Goal: Task Accomplishment & Management: Use online tool/utility

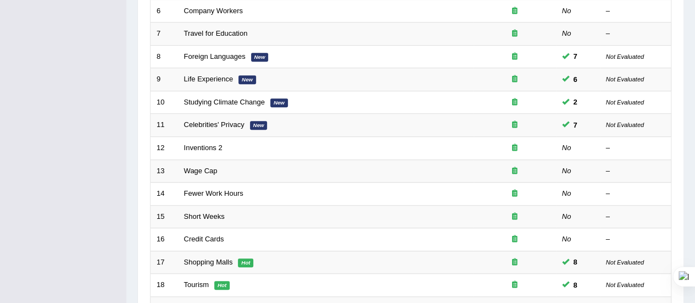
scroll to position [419, 0]
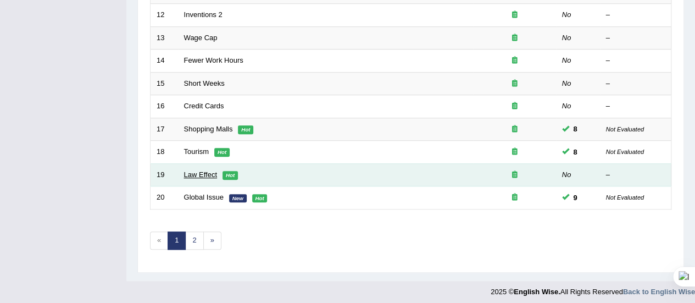
click at [205, 173] on link "Law Effect" at bounding box center [200, 174] width 33 height 8
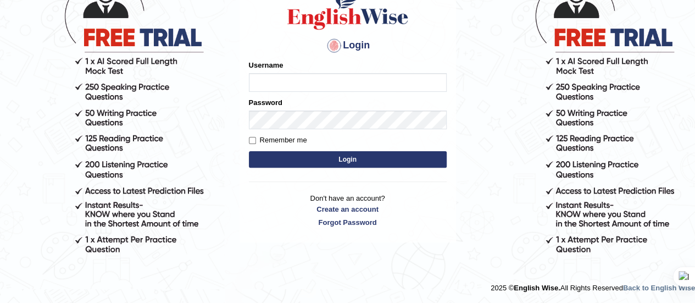
type input "[PERSON_NAME]"
click at [341, 160] on button "Login" at bounding box center [348, 159] width 198 height 16
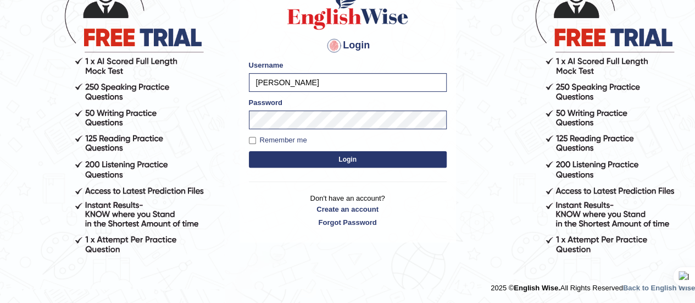
scroll to position [102, 0]
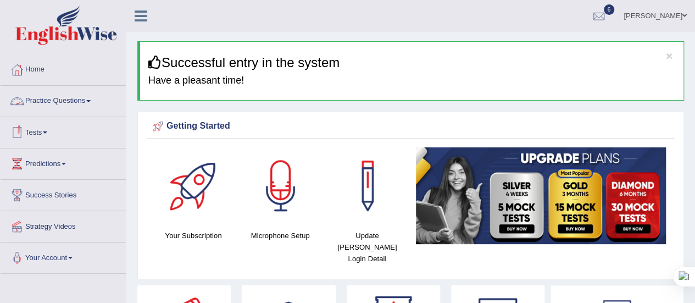
click at [88, 102] on link "Practice Questions" at bounding box center [63, 99] width 125 height 27
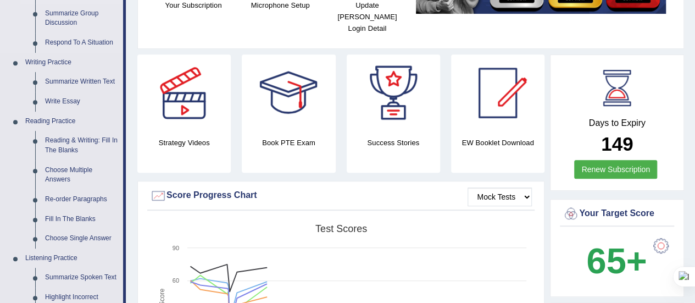
scroll to position [231, 0]
click at [69, 99] on link "Write Essay" at bounding box center [81, 101] width 83 height 20
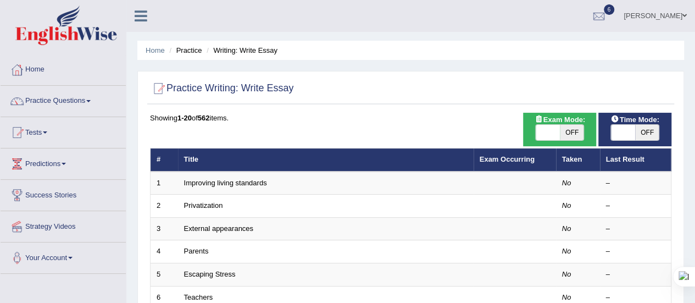
click at [572, 138] on span "OFF" at bounding box center [572, 132] width 24 height 15
checkbox input "true"
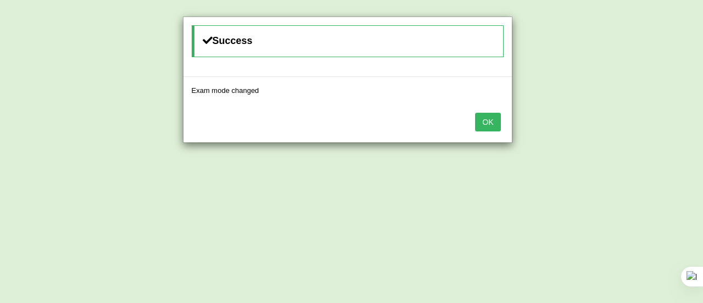
click at [480, 123] on button "OK" at bounding box center [487, 122] width 25 height 19
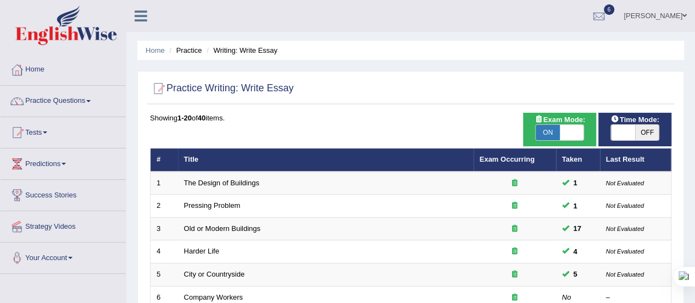
click at [644, 130] on span "OFF" at bounding box center [647, 132] width 24 height 15
checkbox input "true"
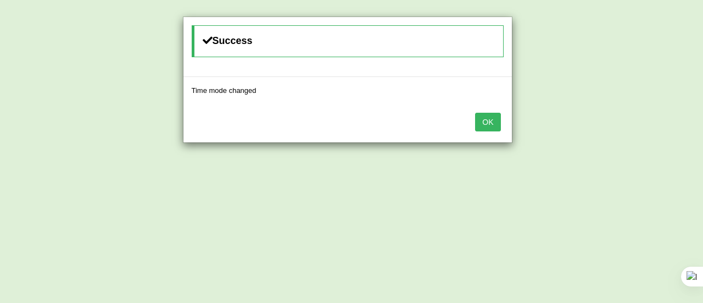
click at [492, 116] on button "OK" at bounding box center [487, 122] width 25 height 19
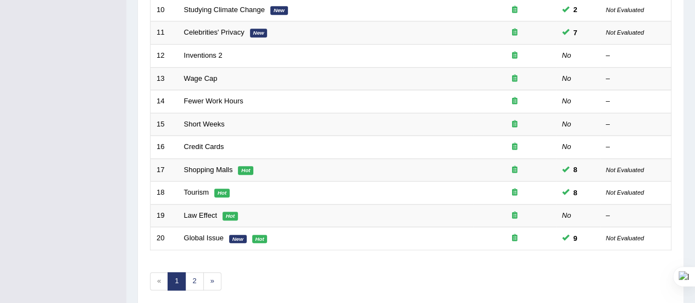
scroll to position [419, 0]
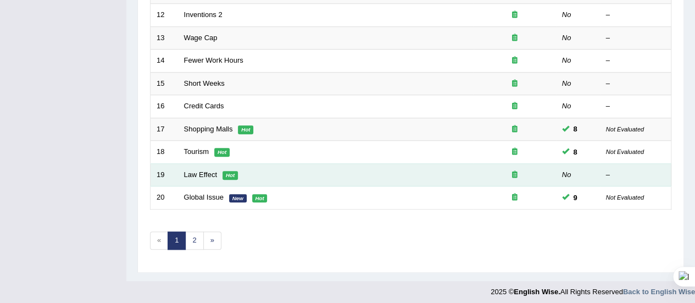
click at [183, 169] on td "Law Effect Hot" at bounding box center [326, 174] width 296 height 23
click at [202, 174] on link "Law Effect" at bounding box center [200, 174] width 33 height 8
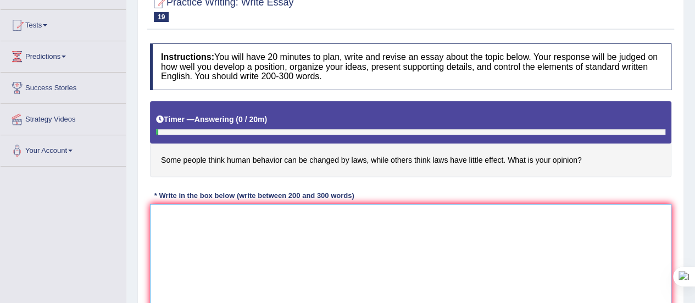
click at [187, 209] on textarea at bounding box center [410, 257] width 521 height 107
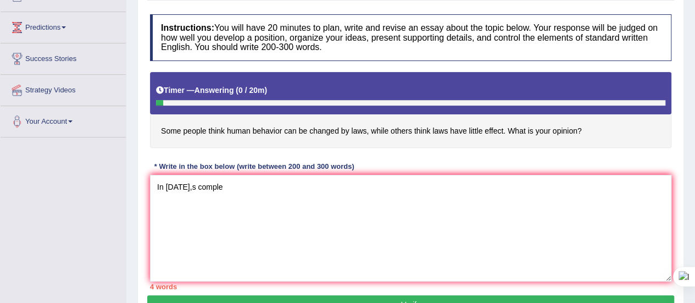
scroll to position [144, 0]
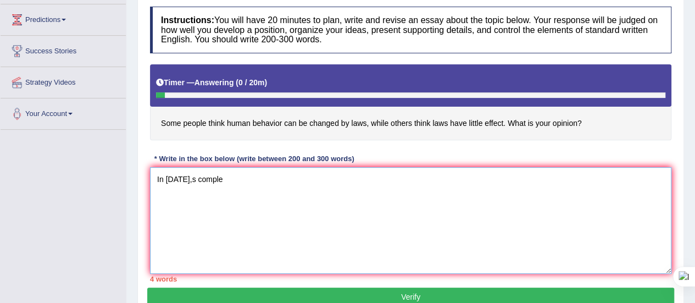
click at [216, 181] on textarea "In today,s comple" at bounding box center [410, 220] width 521 height 107
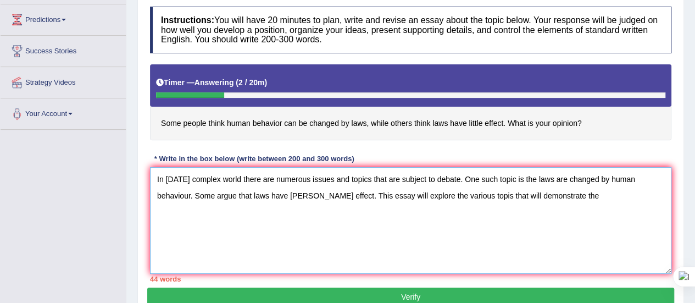
click at [464, 192] on textarea "In today's complex world there are numerous issues and topics that are subject …" at bounding box center [410, 220] width 521 height 107
click at [555, 188] on textarea "In today's complex world there are numerous issues and topics that are subject …" at bounding box center [410, 220] width 521 height 107
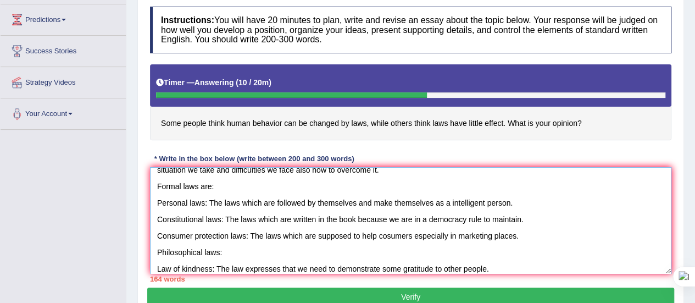
scroll to position [92, 0]
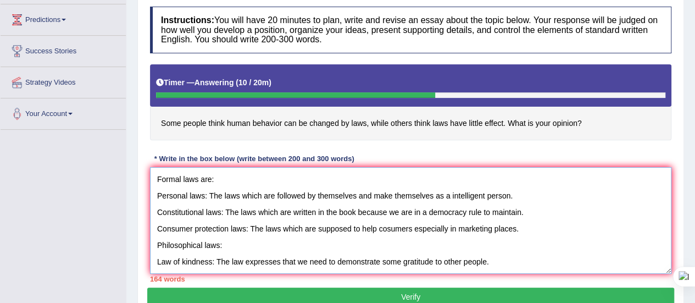
click at [433, 251] on textarea "In today's complex world there are numerous issues and topics that are subject …" at bounding box center [410, 220] width 521 height 107
click at [531, 249] on textarea "In today's complex world there are numerous issues and topics that are subject …" at bounding box center [410, 220] width 521 height 107
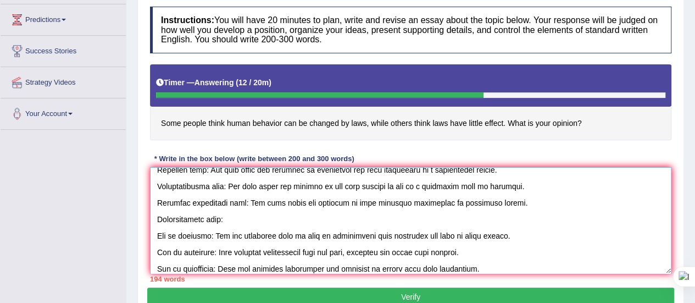
scroll to position [125, 0]
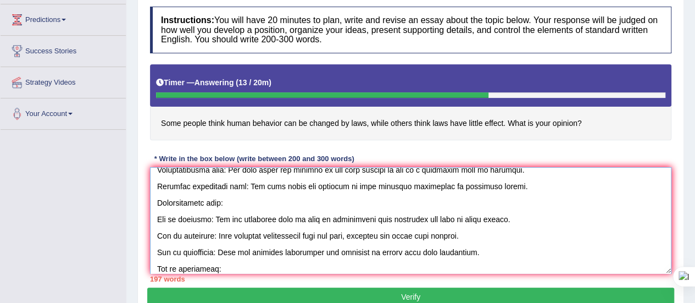
click at [192, 266] on textarea at bounding box center [410, 220] width 521 height 107
click at [226, 266] on textarea at bounding box center [410, 220] width 521 height 107
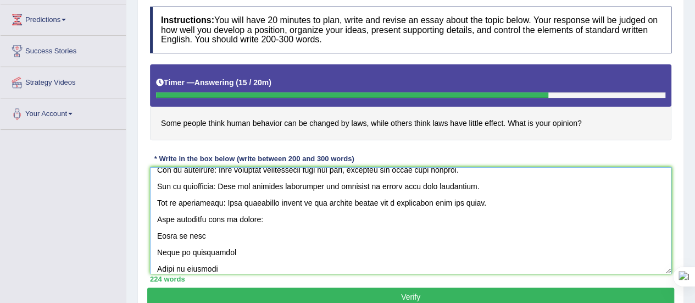
scroll to position [207, 0]
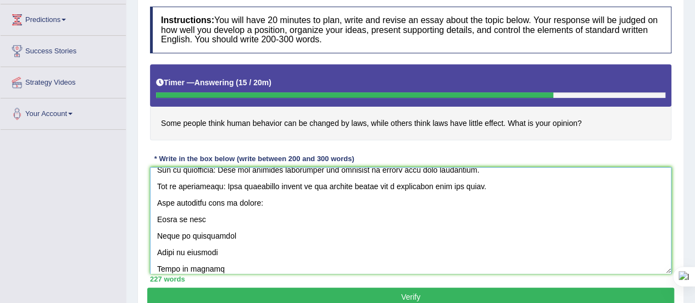
click at [200, 218] on textarea at bounding box center [410, 220] width 521 height 107
click at [226, 233] on textarea at bounding box center [410, 220] width 521 height 107
click at [218, 253] on textarea at bounding box center [410, 220] width 521 height 107
click at [214, 263] on textarea at bounding box center [410, 220] width 521 height 107
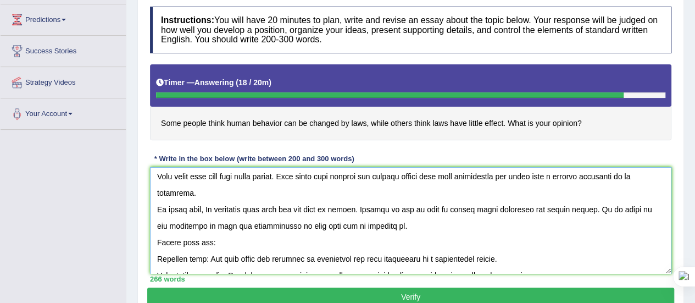
scroll to position [27, 0]
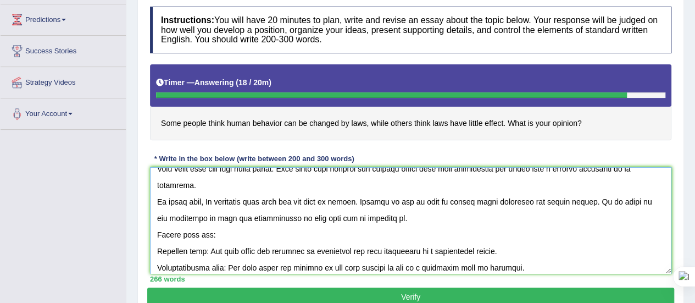
click at [576, 201] on textarea at bounding box center [410, 220] width 521 height 107
click at [185, 217] on textarea at bounding box center [410, 220] width 521 height 107
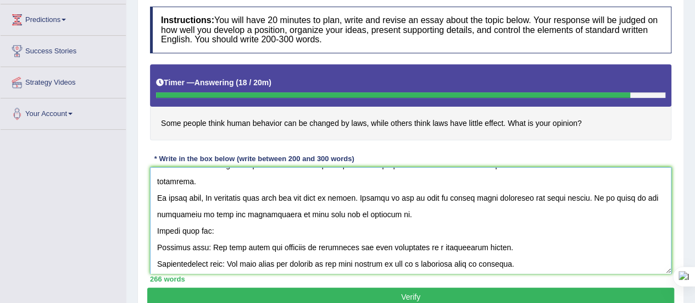
scroll to position [30, 0]
click at [329, 214] on textarea at bounding box center [410, 220] width 521 height 107
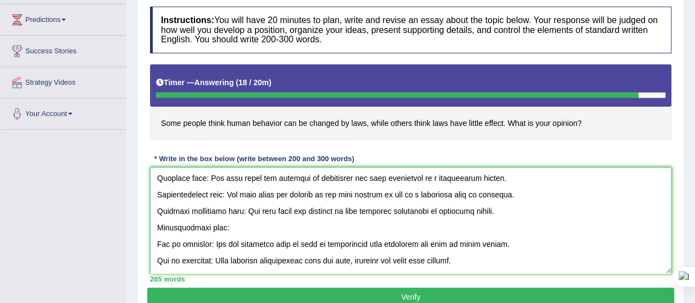
scroll to position [105, 0]
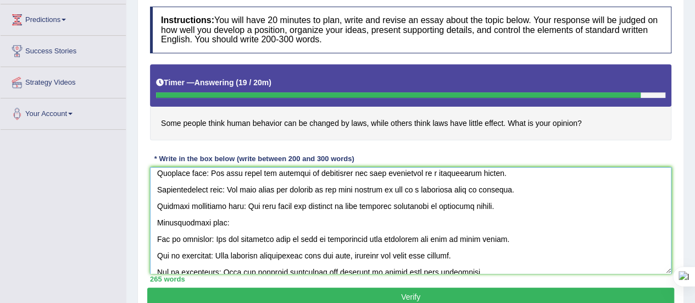
click at [386, 203] on textarea at bounding box center [410, 220] width 521 height 107
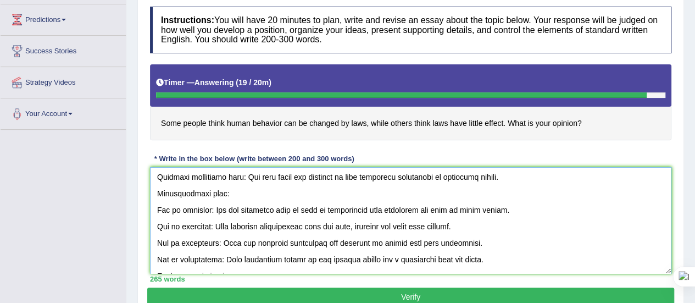
click at [322, 224] on textarea at bounding box center [410, 220] width 521 height 107
click at [398, 227] on textarea at bounding box center [410, 220] width 521 height 107
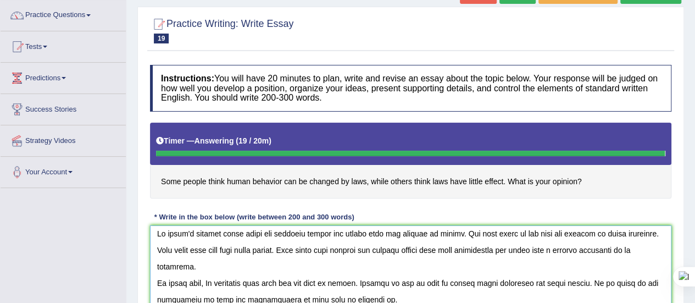
scroll to position [0, 0]
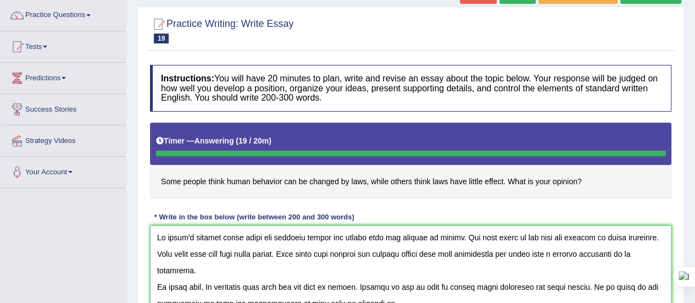
type textarea "In today's complex world there are numerous issues and topics that are subject …"
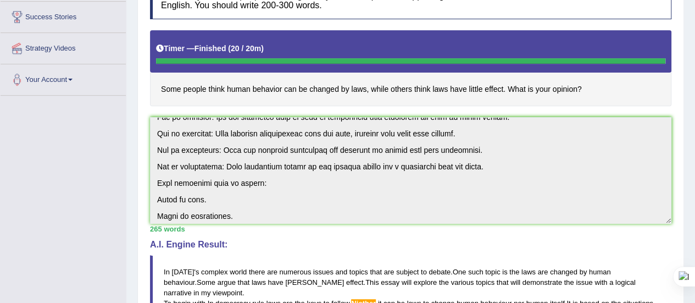
scroll to position [264, 0]
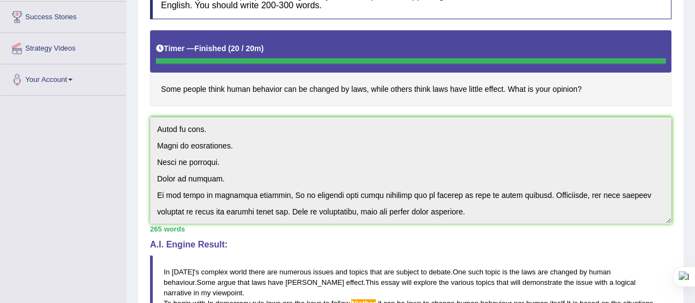
click at [386, 283] on div "Instructions: You will have 20 minutes to plan, write and revise an essay about…" at bounding box center [410, 285] width 527 height 636
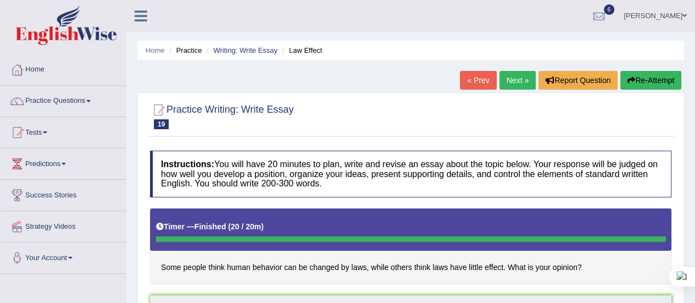
click at [637, 79] on button "Re-Attempt" at bounding box center [650, 80] width 61 height 19
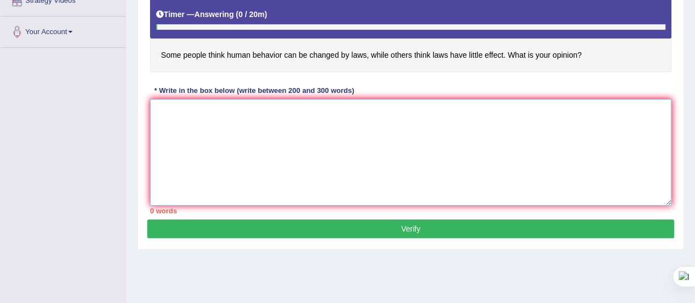
click at [192, 140] on textarea at bounding box center [410, 152] width 521 height 107
paste textarea "n today's complex world there are numerous issues and topics that are subject t…"
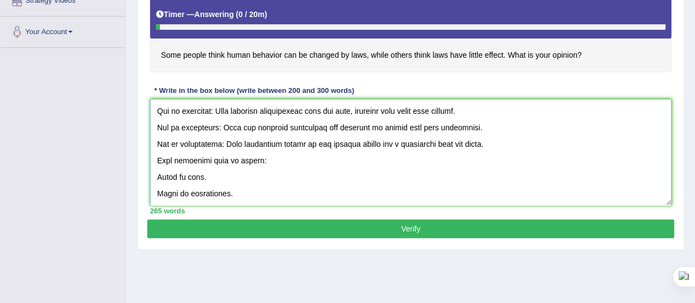
scroll to position [180, 0]
click at [247, 161] on textarea at bounding box center [410, 152] width 521 height 107
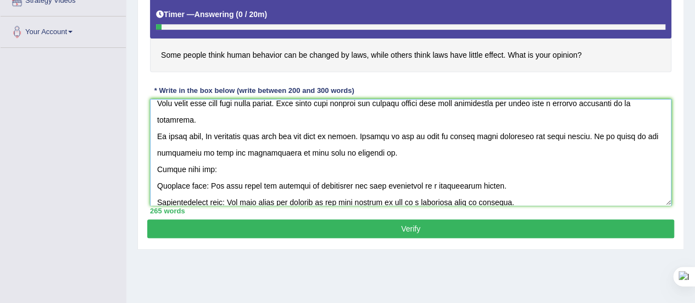
scroll to position [24, 0]
click at [449, 184] on textarea at bounding box center [410, 152] width 521 height 107
click at [375, 134] on textarea at bounding box center [410, 152] width 521 height 107
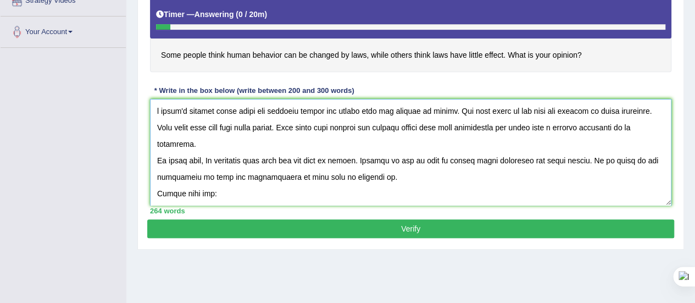
click at [156, 112] on textarea at bounding box center [410, 152] width 521 height 107
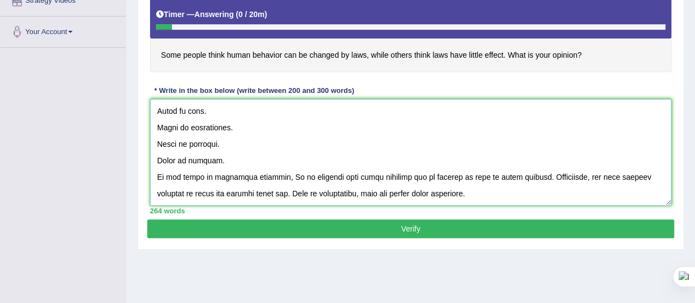
scroll to position [264, 0]
click at [386, 154] on textarea at bounding box center [410, 152] width 521 height 107
type textarea "In today's complex world there are numerous issues and topics that are subject …"
click at [437, 226] on button "Verify" at bounding box center [410, 228] width 527 height 19
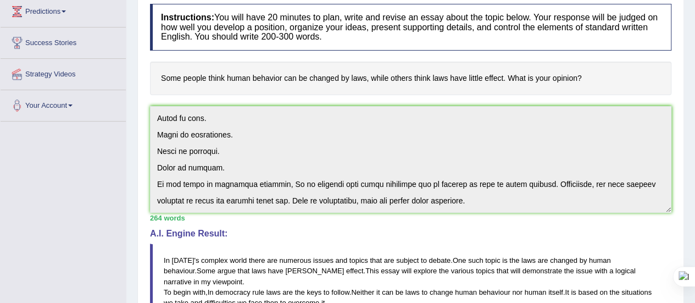
click at [288, 275] on div "Instructions: You will have 20 minutes to plan, write and revise an essay about…" at bounding box center [410, 295] width 527 height 594
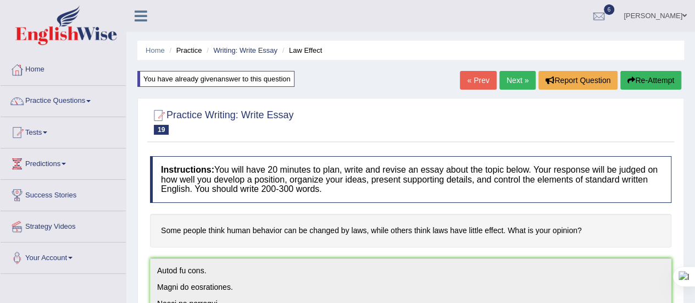
click at [642, 77] on button "Re-Attempt" at bounding box center [650, 80] width 61 height 19
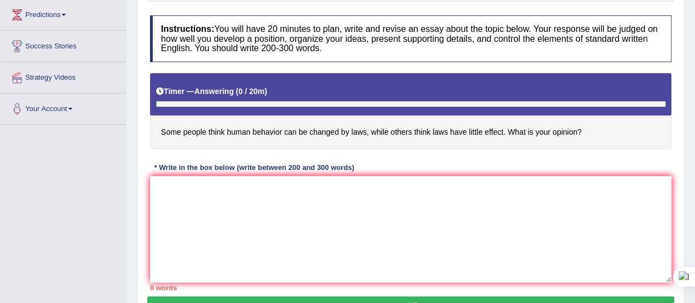
scroll to position [149, 0]
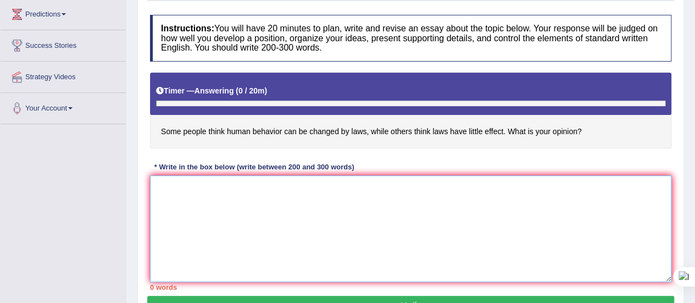
click at [169, 190] on textarea at bounding box center [410, 228] width 521 height 107
paste textarea "In today's complex world there are numerous issues and topics that are subject …"
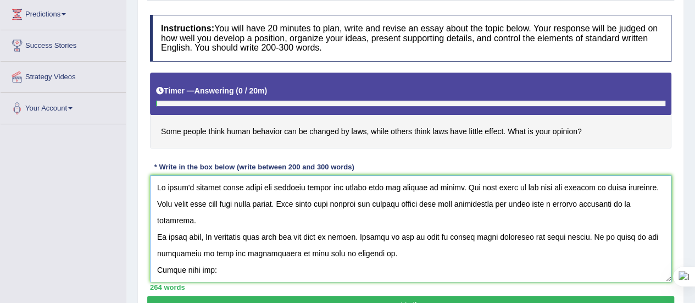
scroll to position [256, 0]
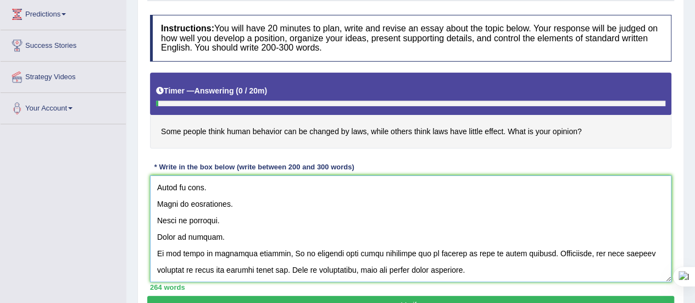
click at [211, 227] on textarea at bounding box center [410, 228] width 521 height 107
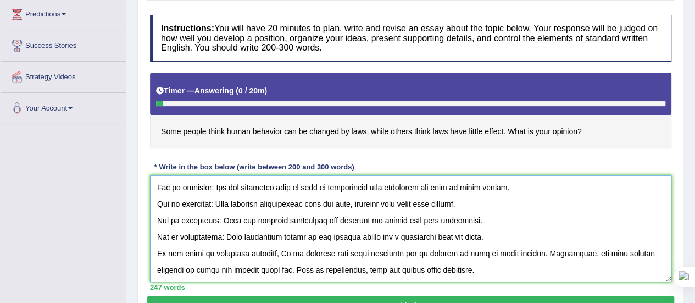
scroll to position [274, 0]
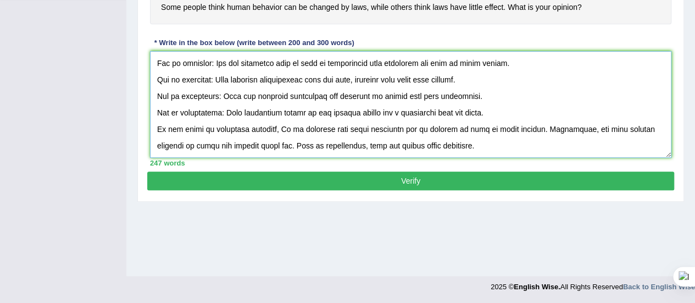
type textarea "In today's complex world there are numerous issues and topics that are subject …"
click at [306, 181] on button "Verify" at bounding box center [410, 180] width 527 height 19
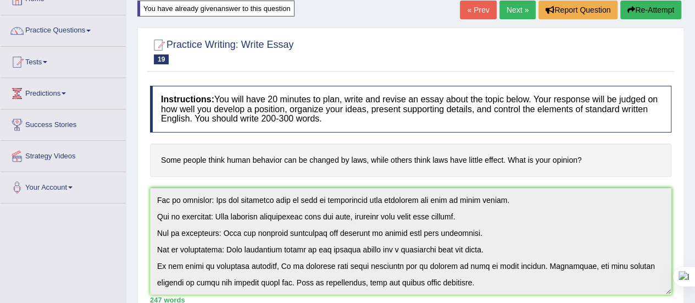
scroll to position [0, 0]
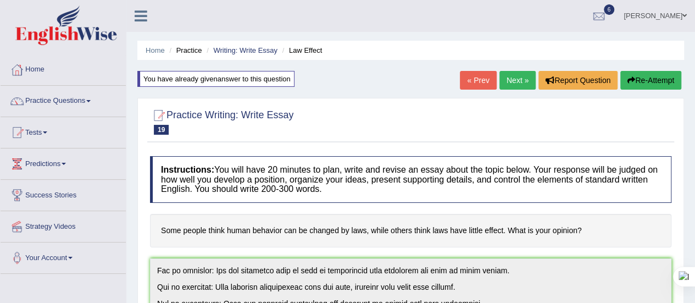
click at [515, 80] on link "Next »" at bounding box center [517, 80] width 36 height 19
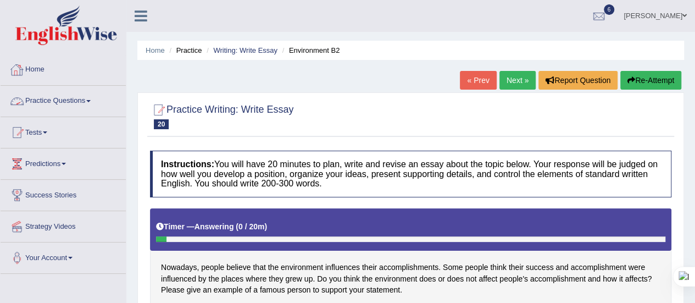
click at [93, 98] on link "Practice Questions" at bounding box center [63, 99] width 125 height 27
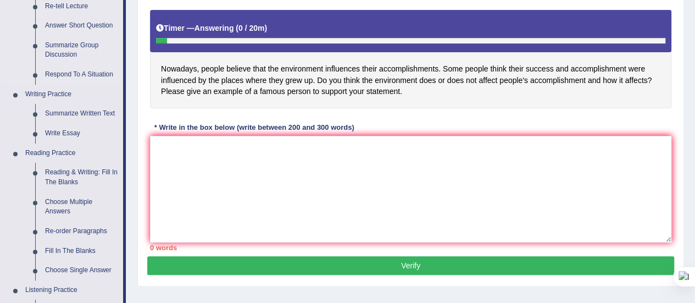
scroll to position [199, 0]
